Goal: Task Accomplishment & Management: Use online tool/utility

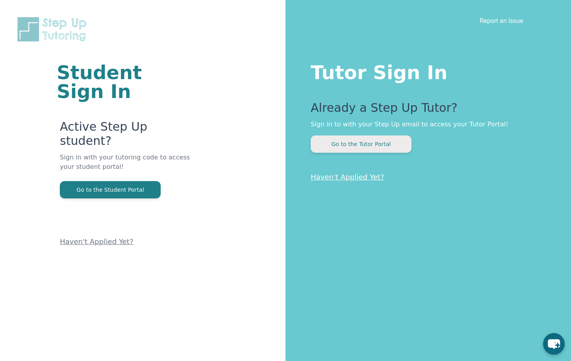
click at [345, 141] on button "Go to the Tutor Portal" at bounding box center [361, 144] width 101 height 17
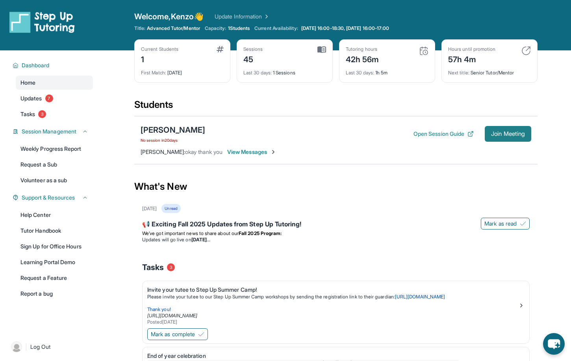
click at [512, 132] on span "Join Meeting" at bounding box center [508, 134] width 34 height 5
click at [511, 132] on span "Join Meeting" at bounding box center [508, 134] width 34 height 5
